Goal: Task Accomplishment & Management: Manage account settings

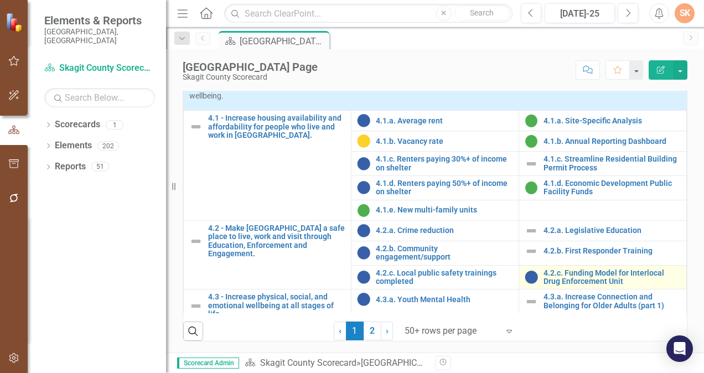
scroll to position [1126, 0]
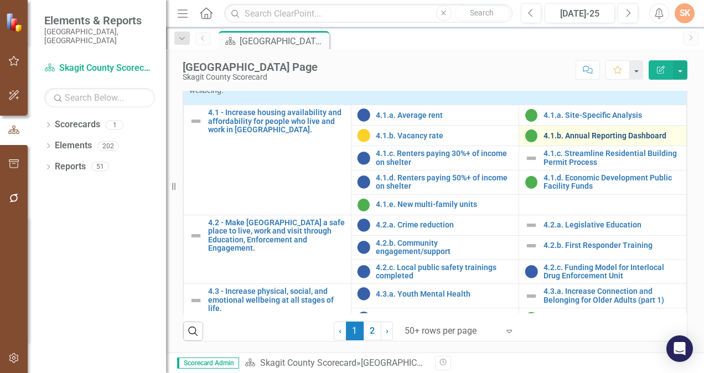
click at [615, 140] on link "4.1.b. Annual Reporting Dashboard" at bounding box center [612, 136] width 137 height 8
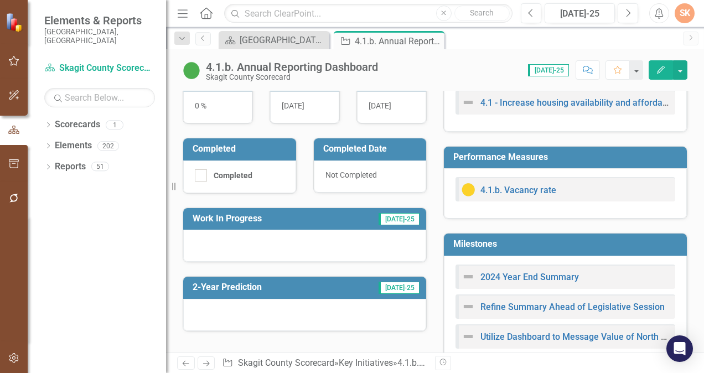
scroll to position [271, 0]
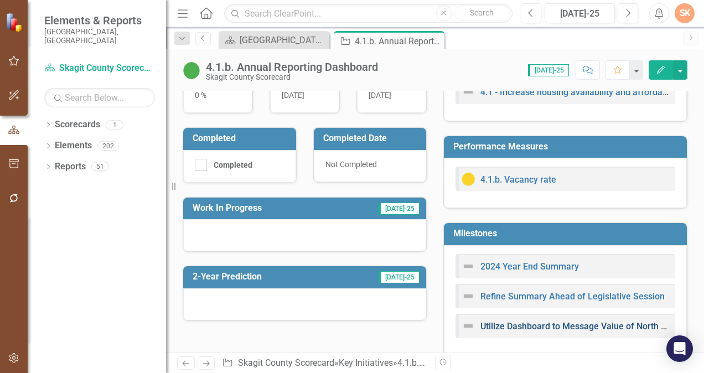
click at [550, 332] on link "Utilize Dashboard to Message Value of North Star Initiative" at bounding box center [598, 326] width 234 height 11
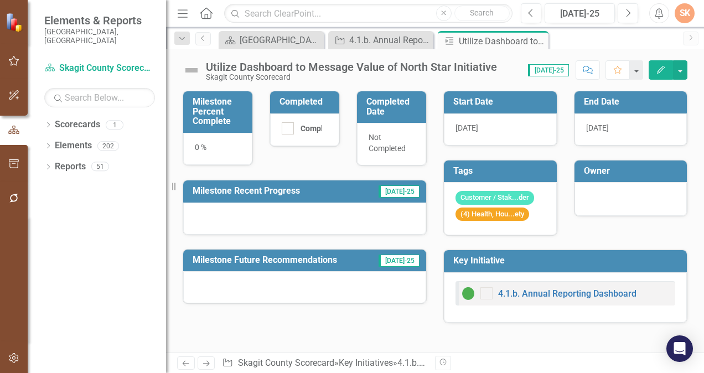
click at [658, 125] on div "[DATE]" at bounding box center [631, 129] width 113 height 32
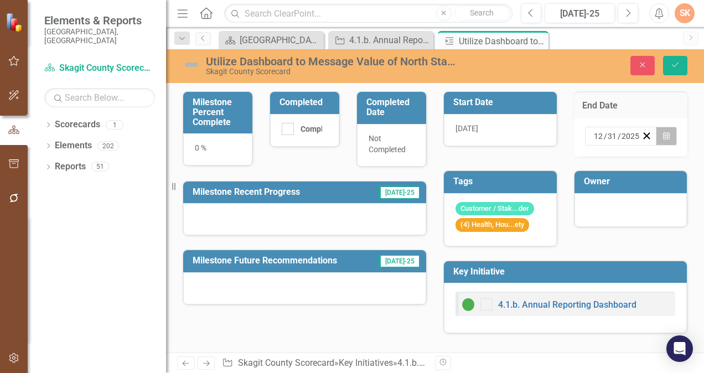
click at [675, 135] on button "Calendar" at bounding box center [666, 136] width 21 height 19
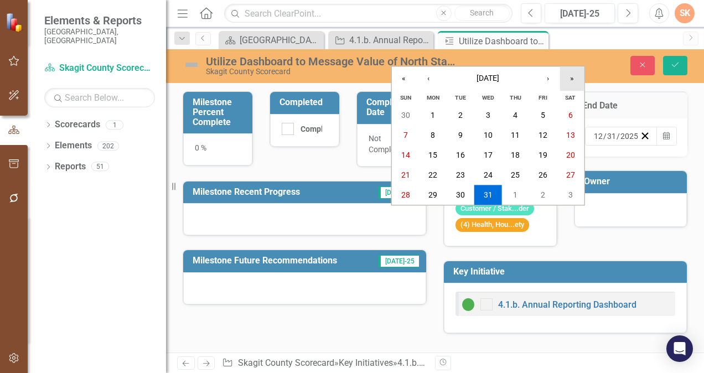
click at [569, 74] on button "»" at bounding box center [572, 78] width 24 height 24
click at [522, 192] on button "31" at bounding box center [516, 195] width 28 height 20
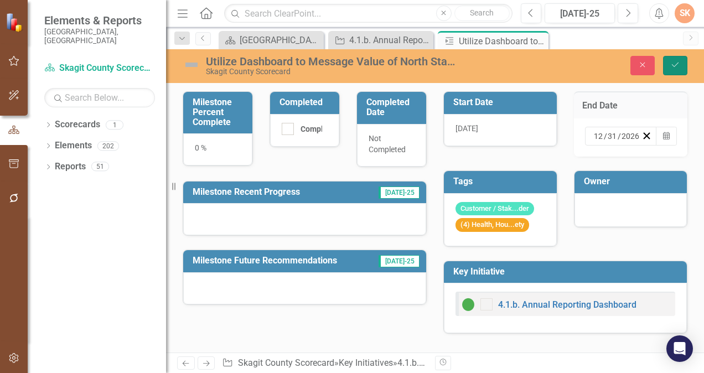
click at [677, 68] on icon "Save" at bounding box center [675, 65] width 10 height 8
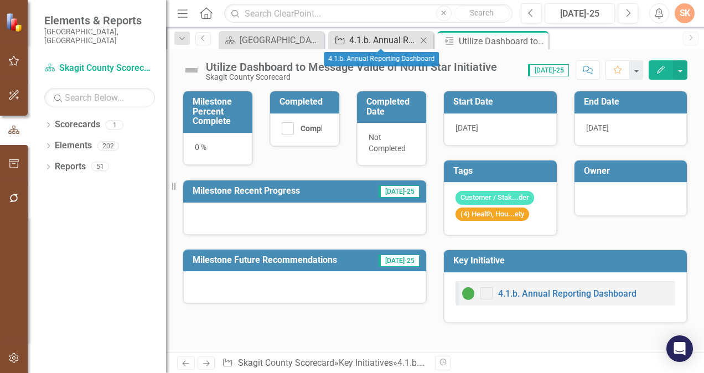
click at [387, 39] on div "4.1.b. Annual Reporting Dashboard" at bounding box center [383, 40] width 68 height 14
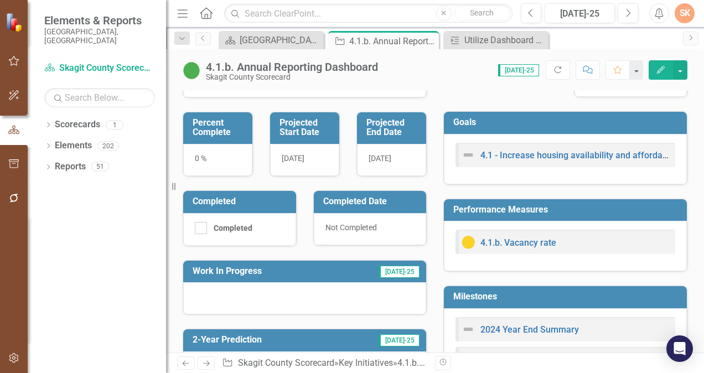
scroll to position [215, 0]
